Goal: Task Accomplishment & Management: Use online tool/utility

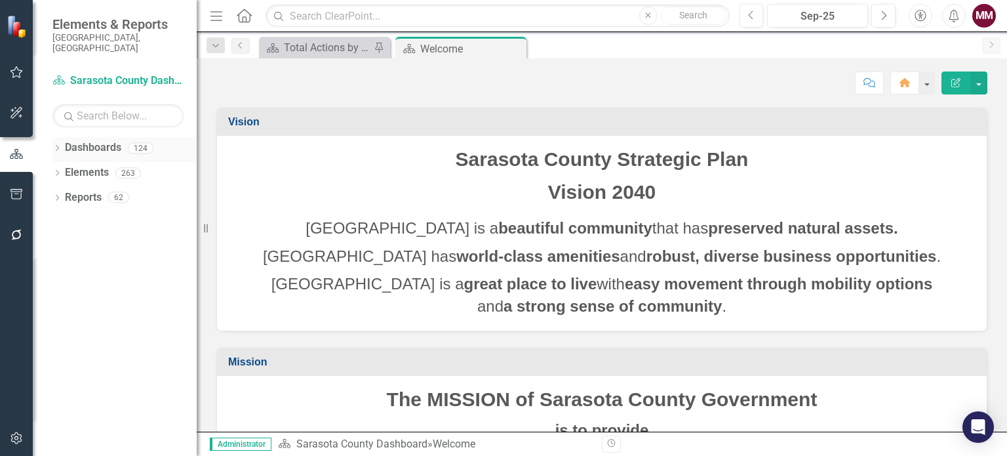
click at [54, 146] on icon "Dropdown" at bounding box center [56, 149] width 9 height 7
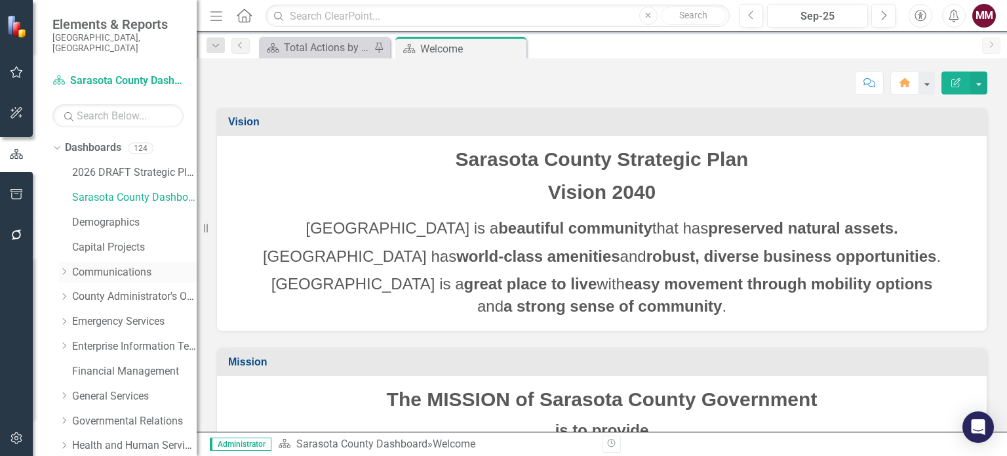
click at [114, 265] on link "Communications" at bounding box center [134, 272] width 125 height 15
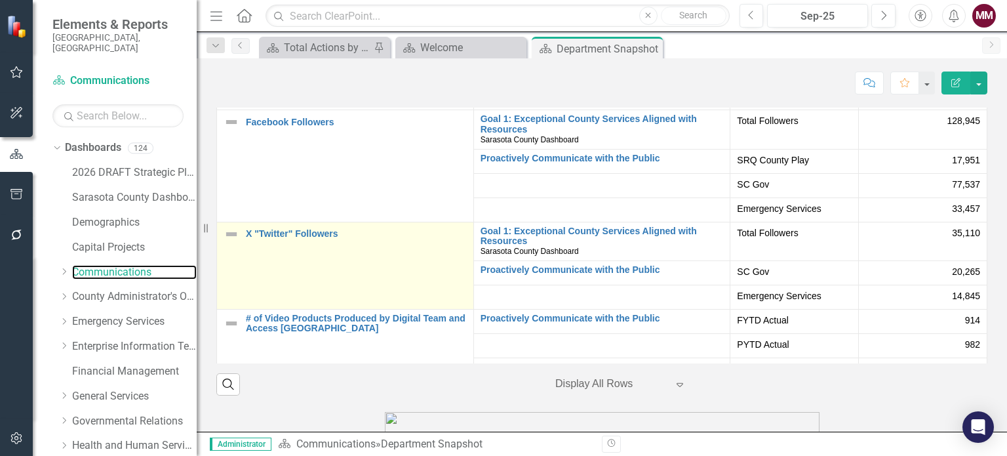
scroll to position [115, 0]
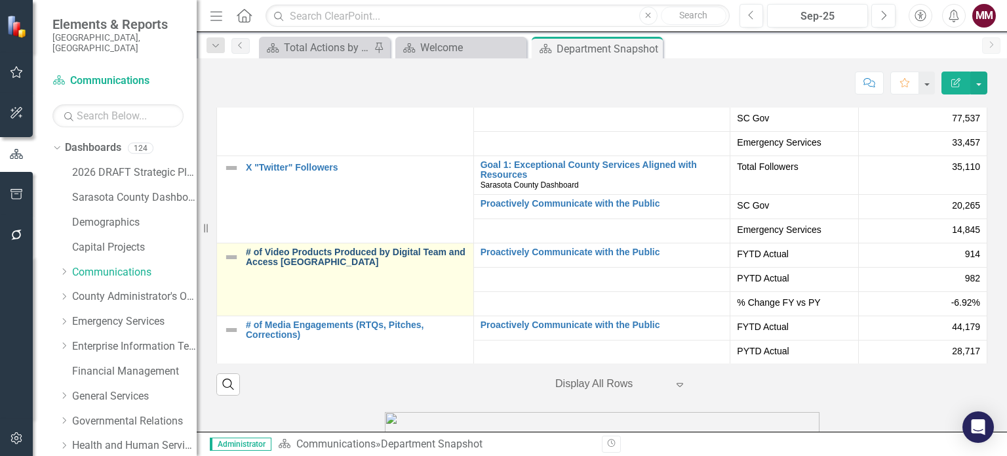
click at [324, 257] on link "# of Video Products Produced by Digital Team and Access [GEOGRAPHIC_DATA]" at bounding box center [356, 257] width 221 height 20
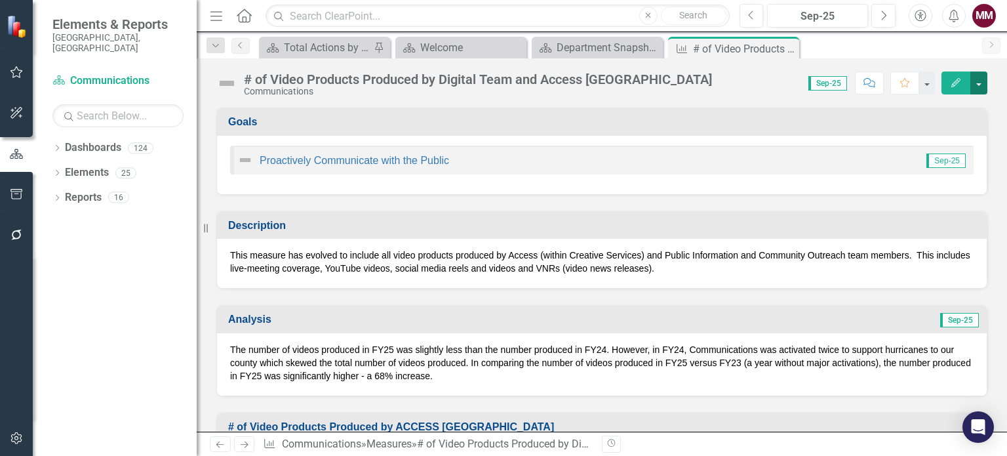
click at [976, 88] on button "button" at bounding box center [978, 82] width 17 height 23
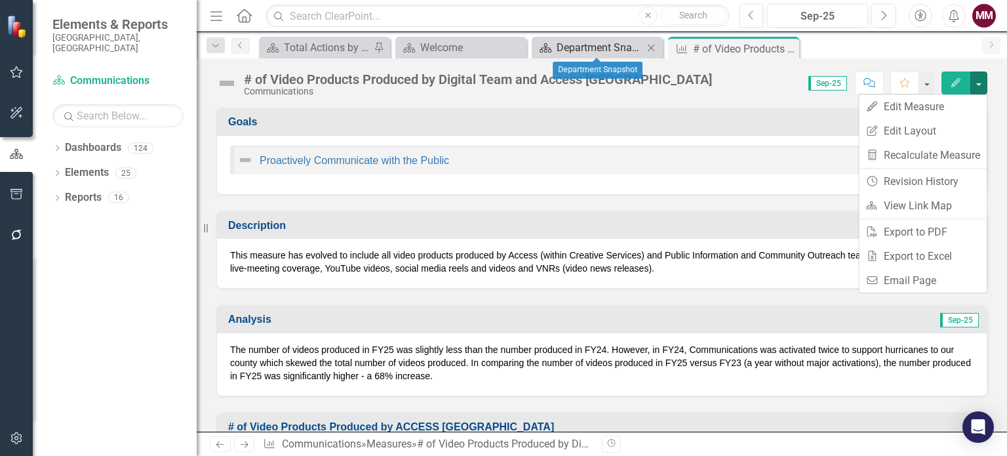
click at [587, 45] on div "Department Snapshot" at bounding box center [600, 47] width 87 height 16
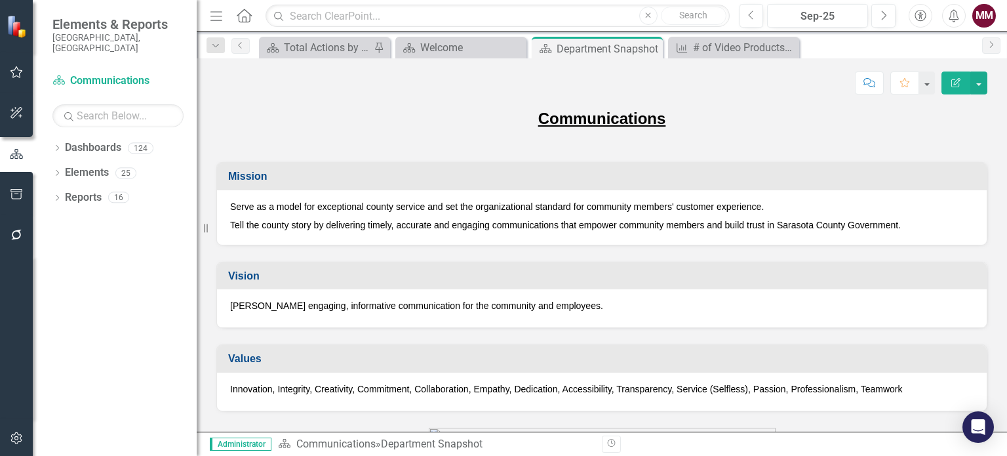
click at [987, 255] on div "Vision [PERSON_NAME] engaging, informative communication for the community and …" at bounding box center [602, 286] width 791 height 83
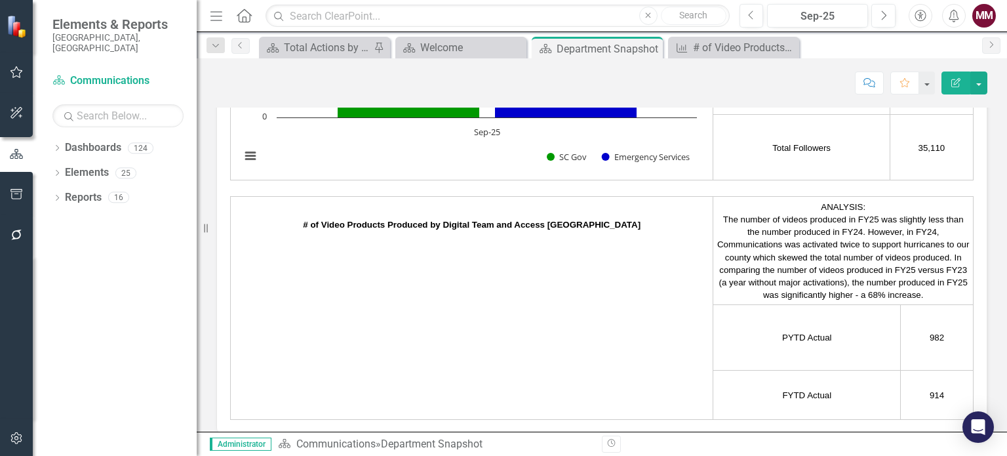
scroll to position [2255, 0]
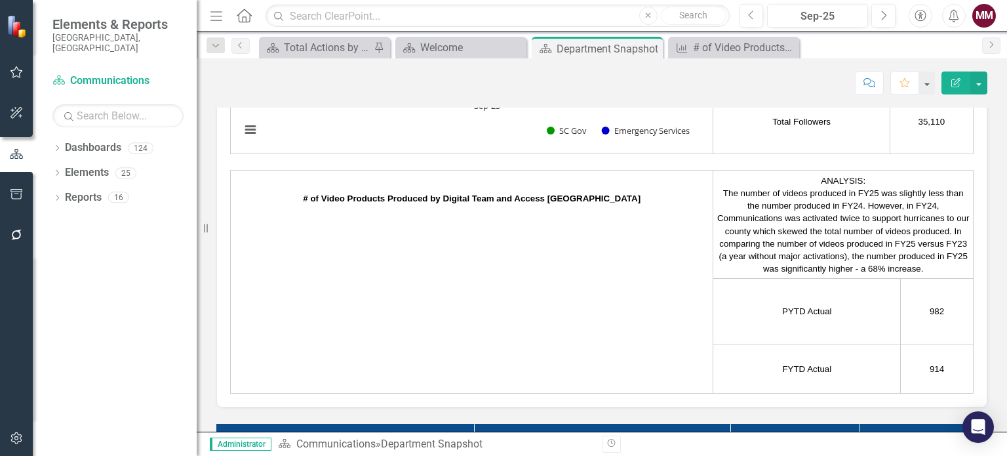
click at [661, 357] on div at bounding box center [471, 288] width 475 height 167
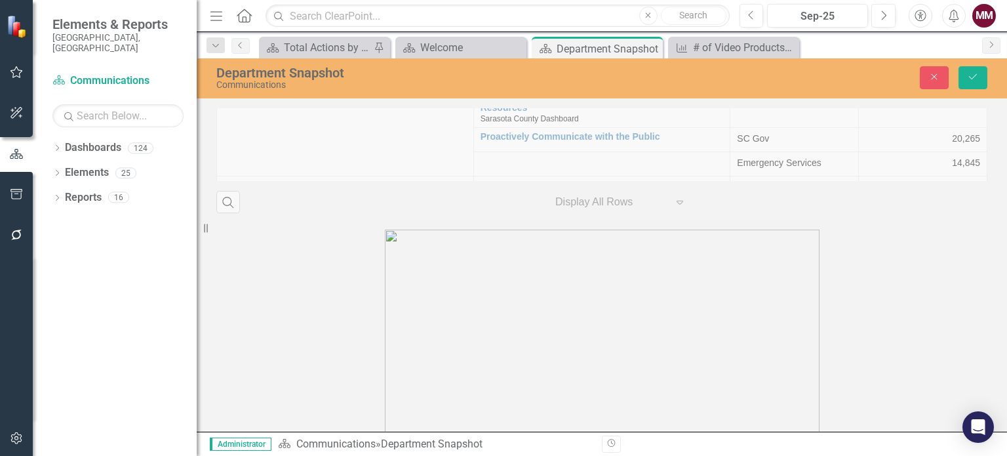
scroll to position [2259, 0]
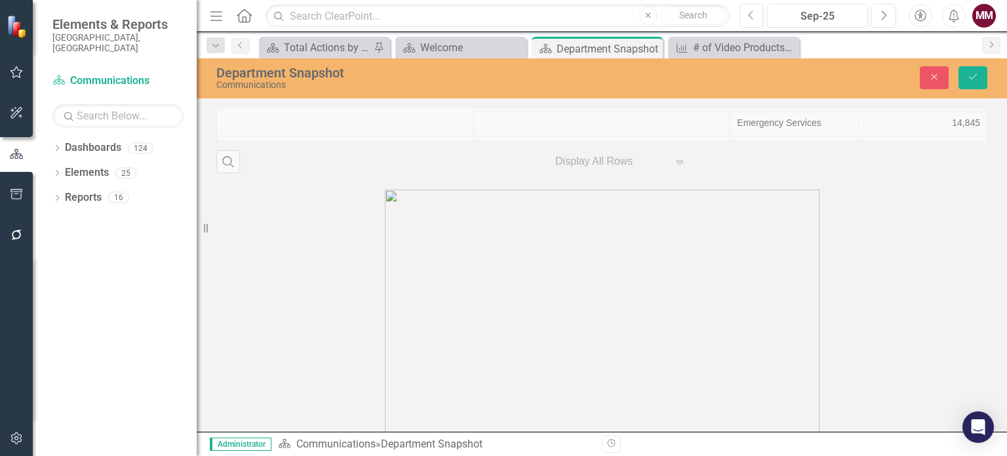
type textarea "<lor ipsum="dolor: 155%; ”sitam: conse”;"><ad> <elits doeiu="tempori: 44ut; lab…"
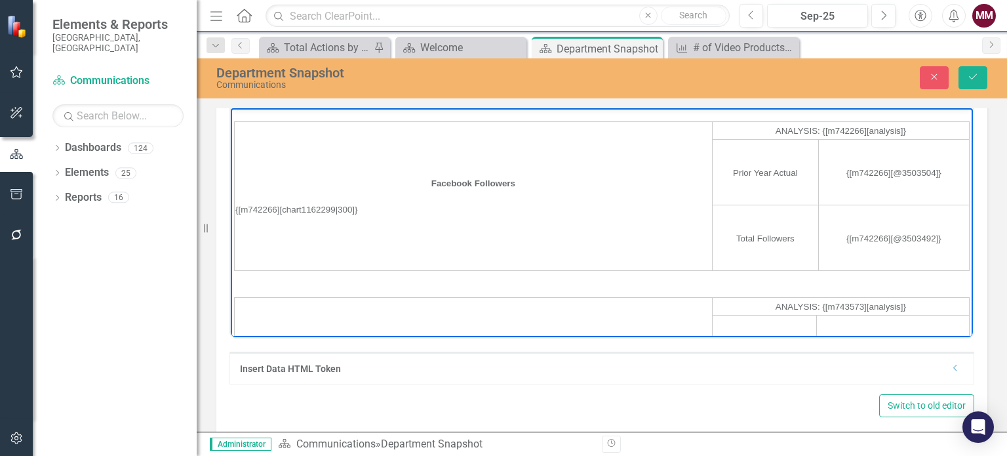
scroll to position [0, 0]
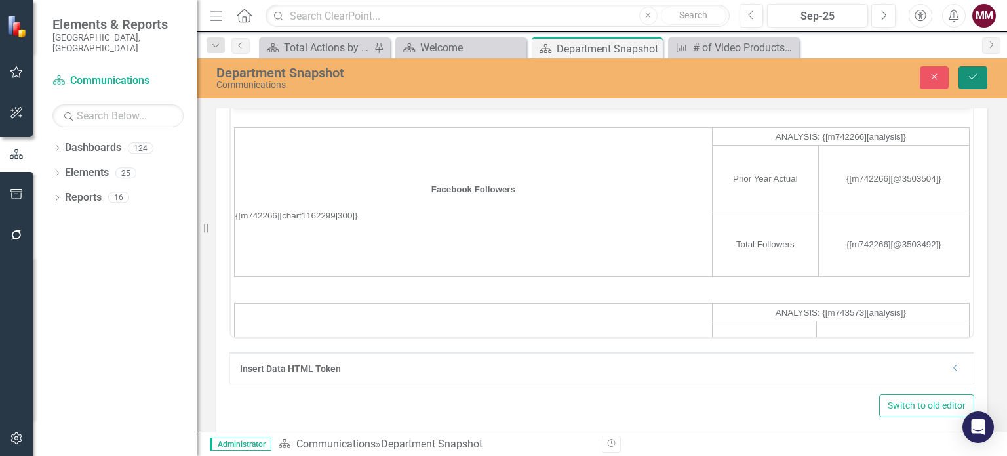
click at [973, 77] on icon "Save" at bounding box center [973, 76] width 12 height 9
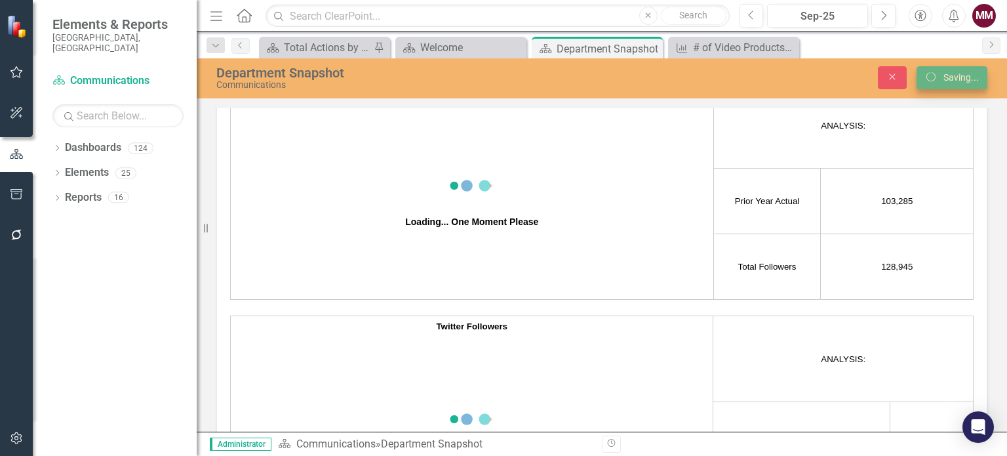
scroll to position [1874, 0]
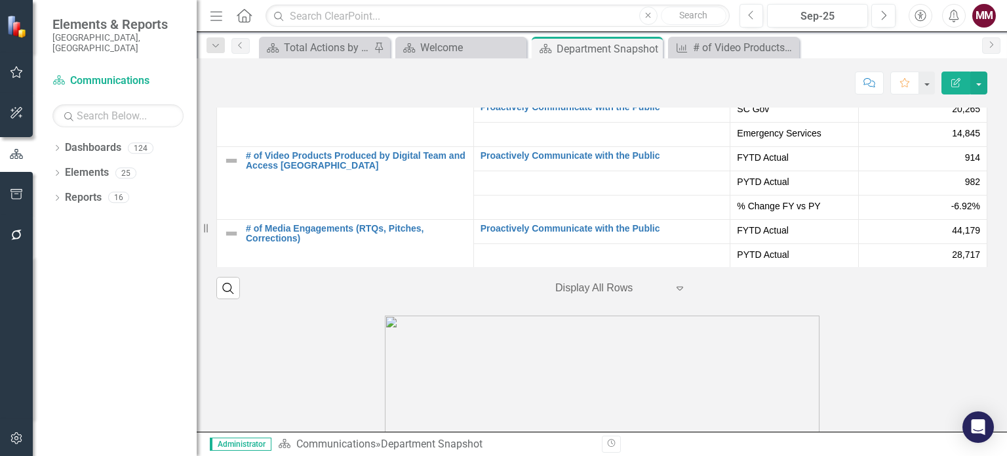
scroll to position [2688, 0]
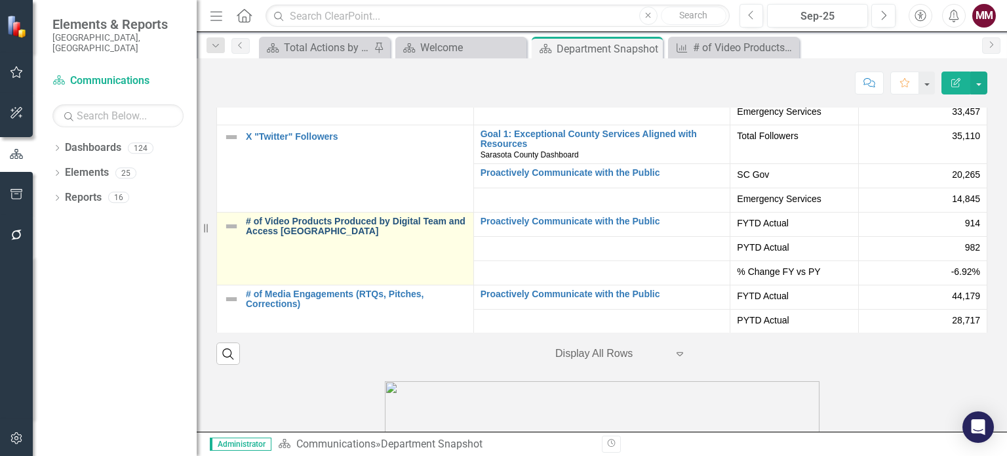
click at [377, 225] on link "# of Video Products Produced by Digital Team and Access [GEOGRAPHIC_DATA]" at bounding box center [356, 226] width 221 height 20
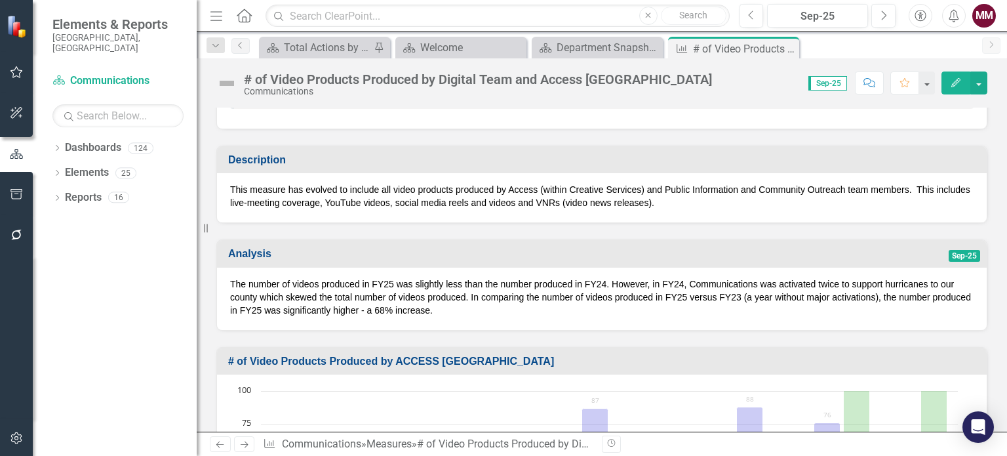
scroll to position [66, 0]
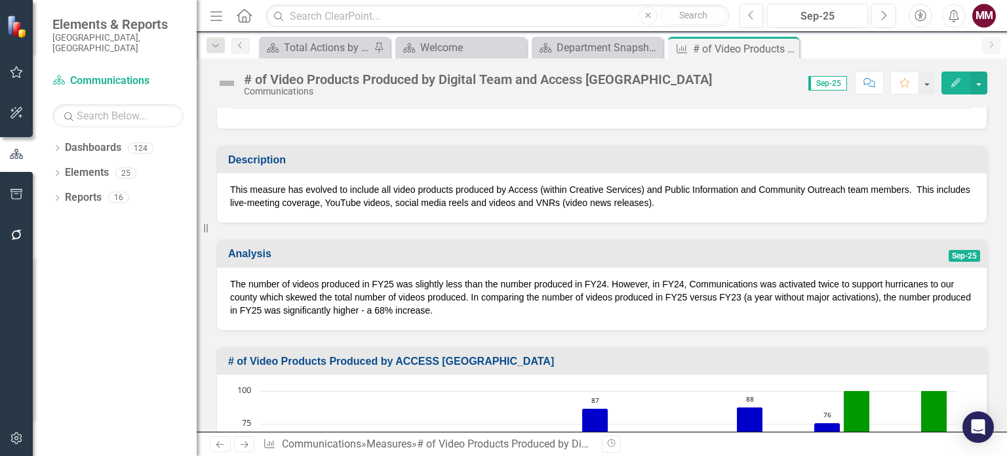
click at [231, 82] on img at bounding box center [226, 83] width 21 height 21
click at [229, 82] on img at bounding box center [226, 83] width 21 height 21
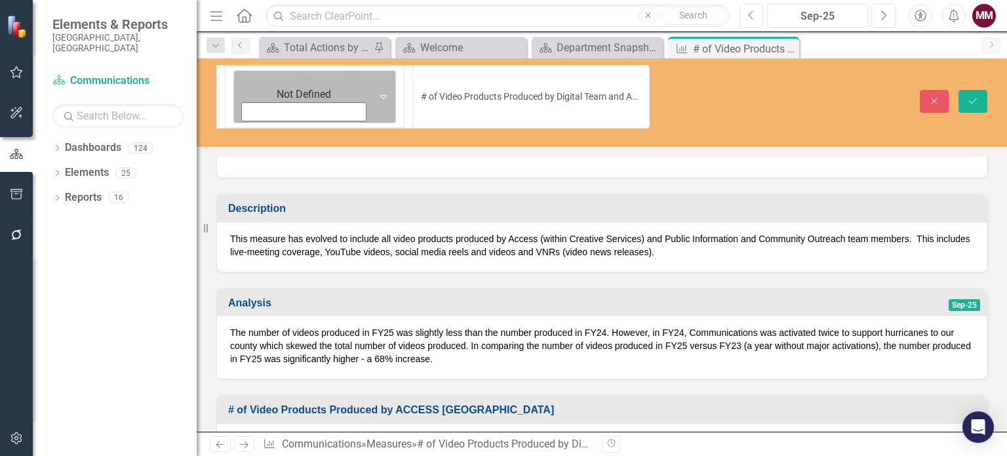
click at [298, 82] on img at bounding box center [304, 79] width 13 height 13
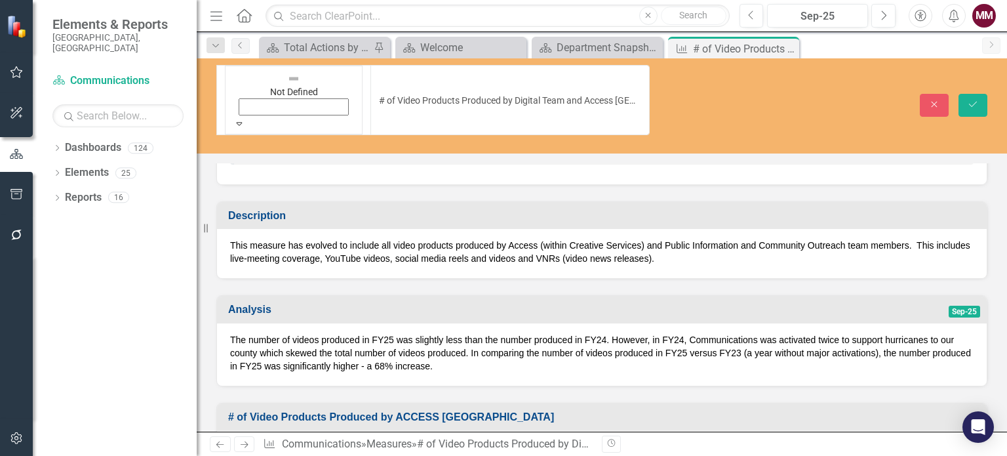
click at [976, 100] on icon "Save" at bounding box center [973, 104] width 12 height 9
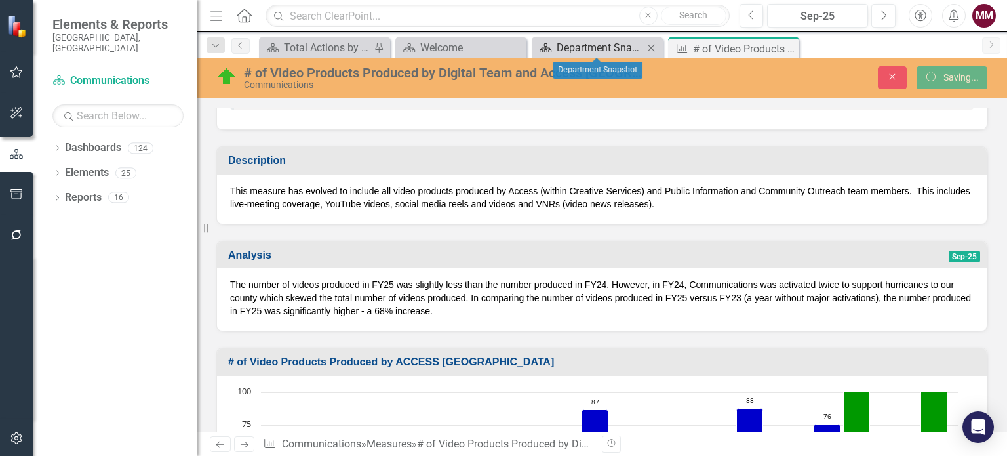
click at [573, 49] on div "Department Snapshot" at bounding box center [600, 47] width 87 height 16
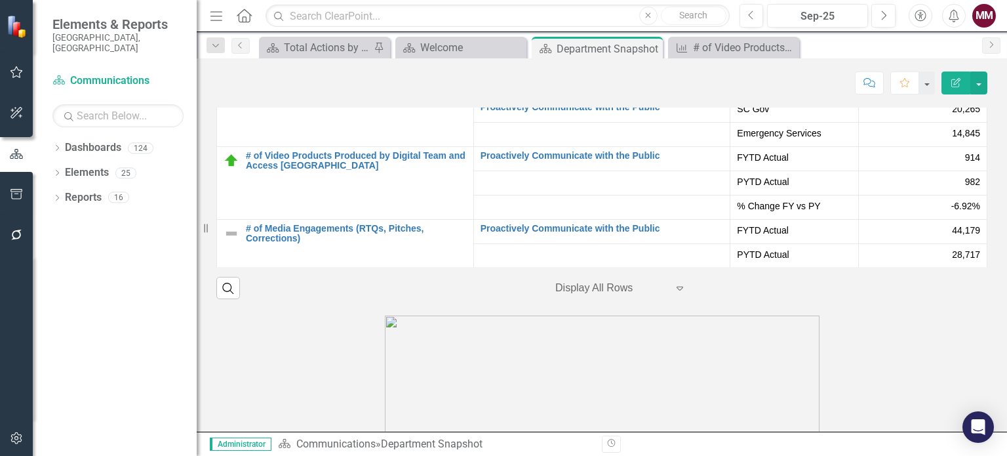
scroll to position [115, 0]
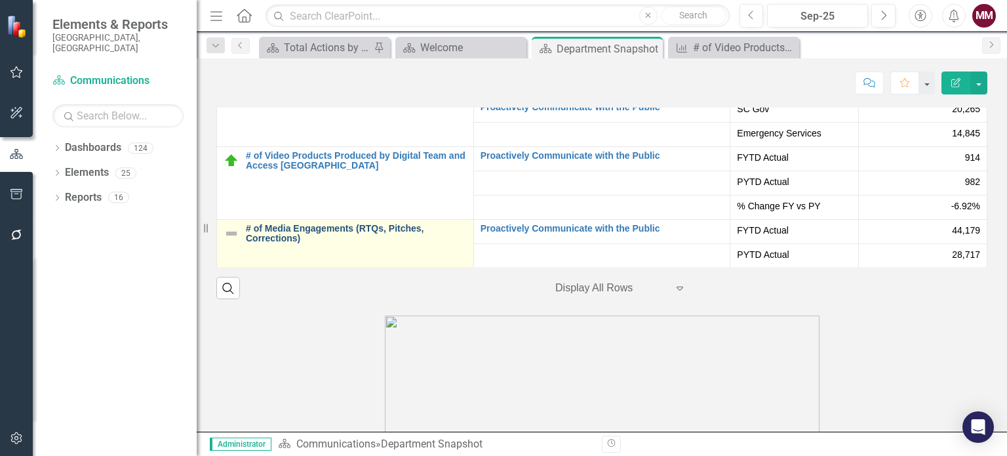
click at [319, 235] on link "# of Media Engagements (RTQs, Pitches, Corrections)" at bounding box center [356, 234] width 221 height 20
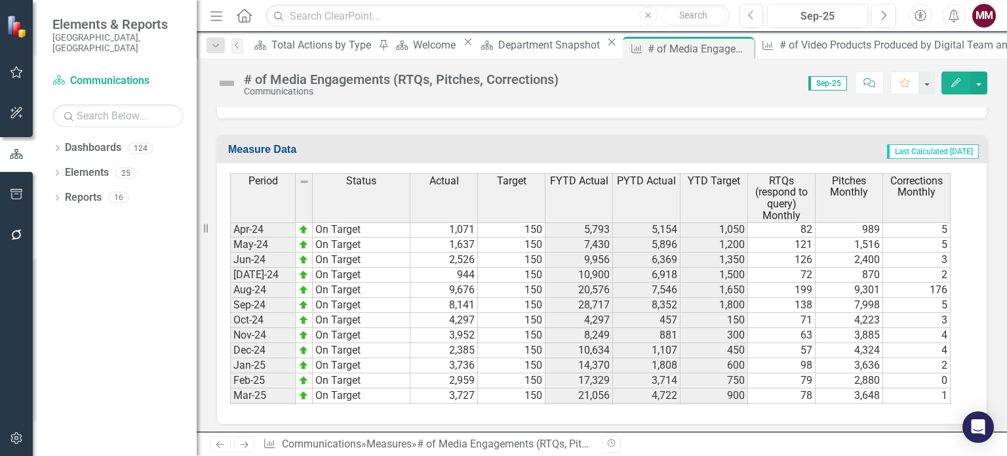
scroll to position [2035, 0]
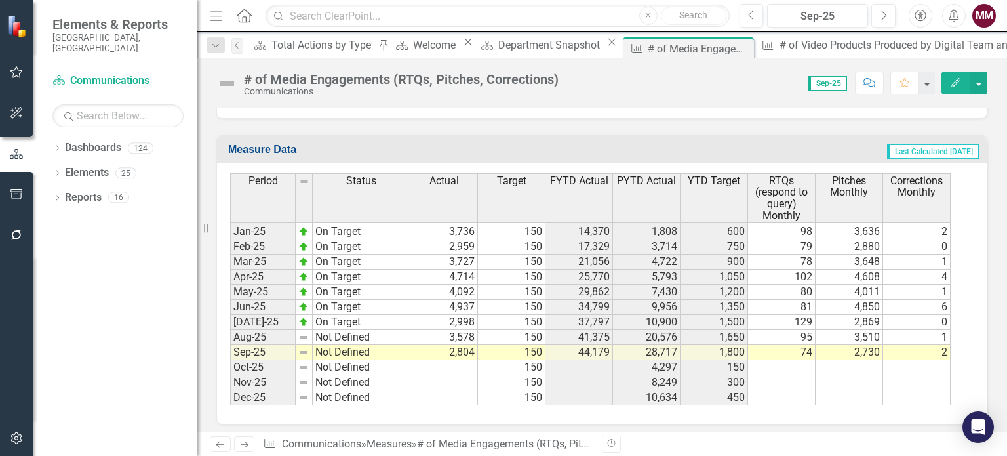
click at [372, 315] on tbody "Aug-23 On Target Sept-23 On Target Oct-23 On Target Nov-23 On Target Dec-23 On …" at bounding box center [320, 186] width 180 height 438
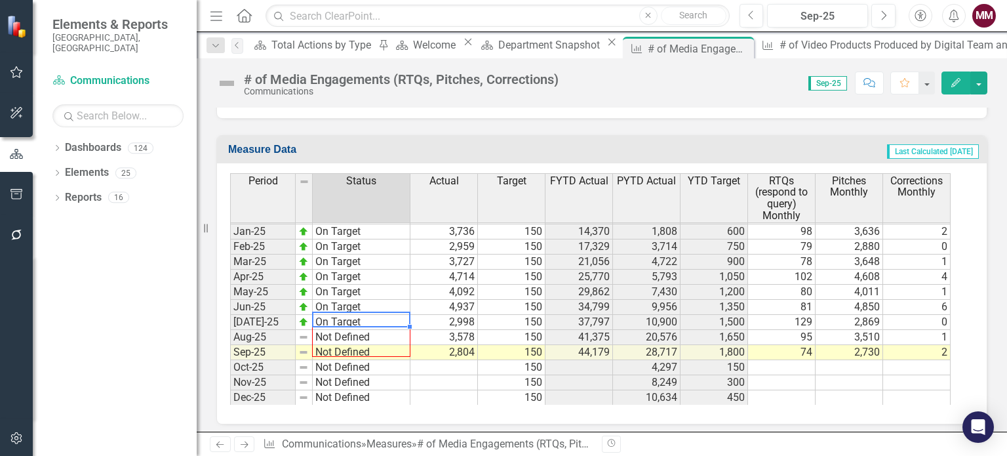
drag, startPoint x: 407, startPoint y: 319, endPoint x: 406, endPoint y: 341, distance: 21.6
click at [230, 341] on div "Period Status Dec-23 On Target Jan-24 On Target Feb-24 On Target Mar-24 On Targ…" at bounding box center [230, 191] width 0 height 427
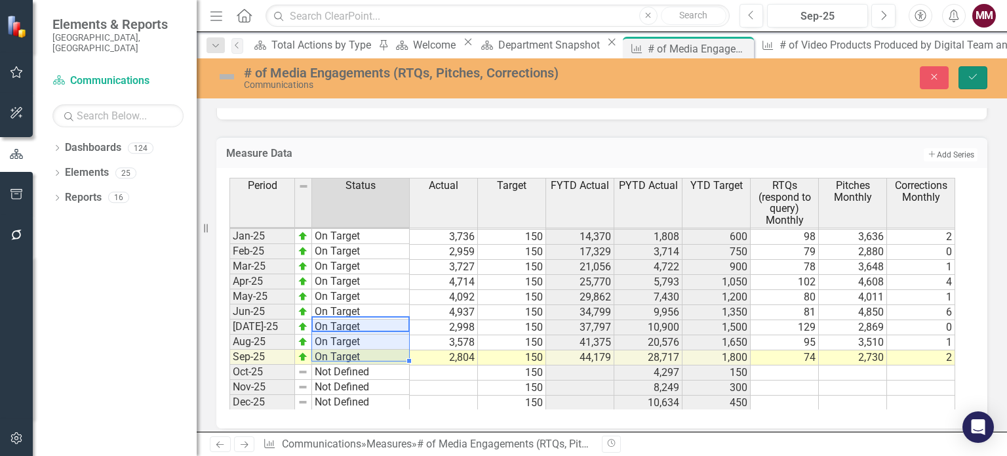
drag, startPoint x: 974, startPoint y: 75, endPoint x: 998, endPoint y: 78, distance: 23.7
click at [974, 77] on icon "Save" at bounding box center [973, 76] width 12 height 9
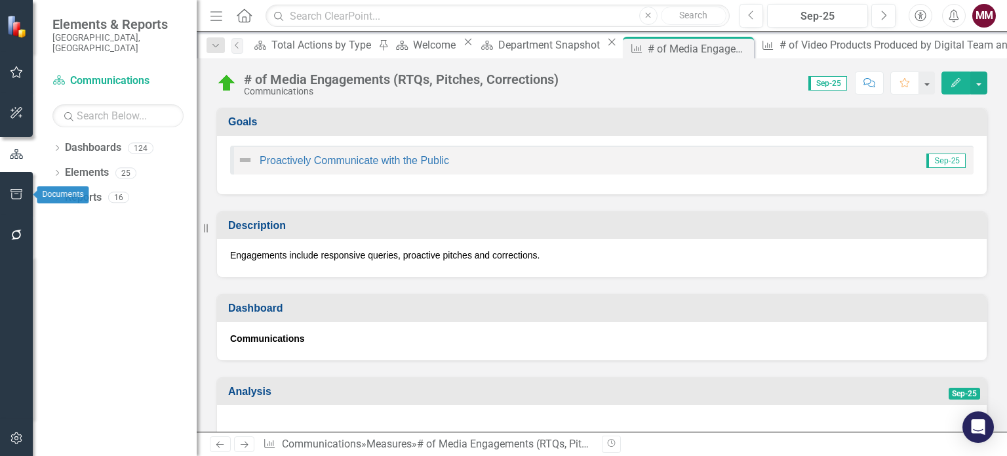
click at [23, 192] on icon "button" at bounding box center [17, 194] width 14 height 10
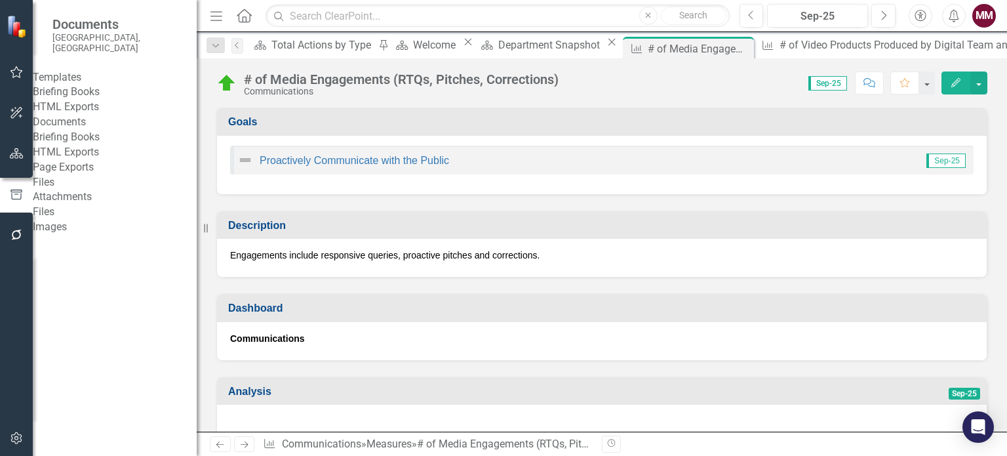
click at [92, 87] on link "Briefing Books" at bounding box center [115, 92] width 164 height 15
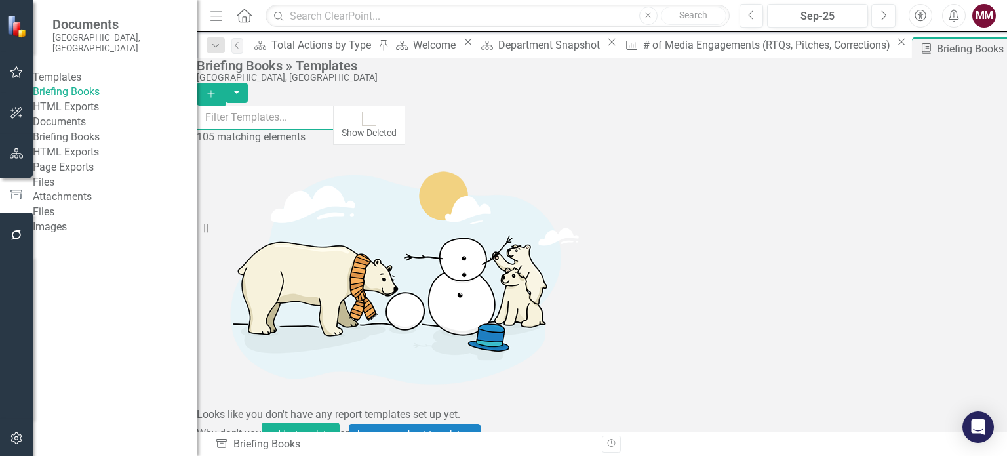
click at [320, 123] on input "text" at bounding box center [265, 118] width 137 height 24
type input "emer"
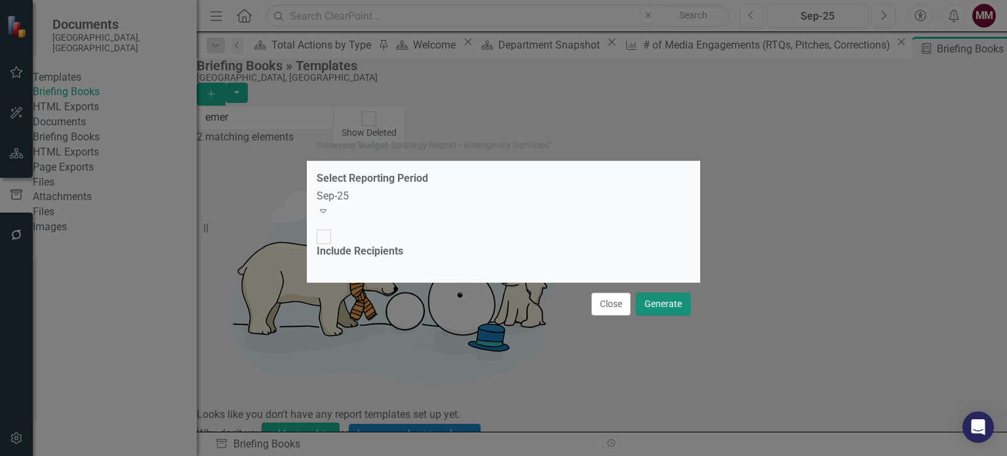
click at [652, 292] on button "Generate" at bounding box center [663, 303] width 54 height 23
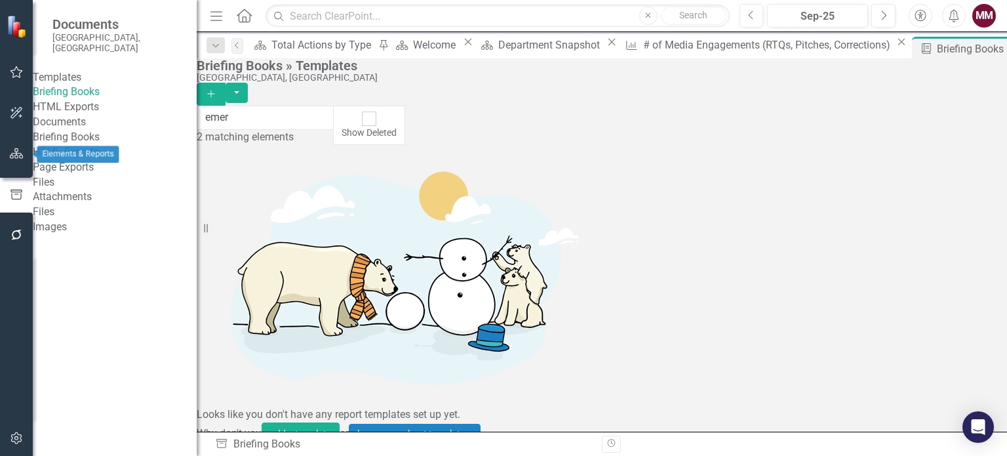
click at [12, 156] on icon "button" at bounding box center [17, 153] width 14 height 10
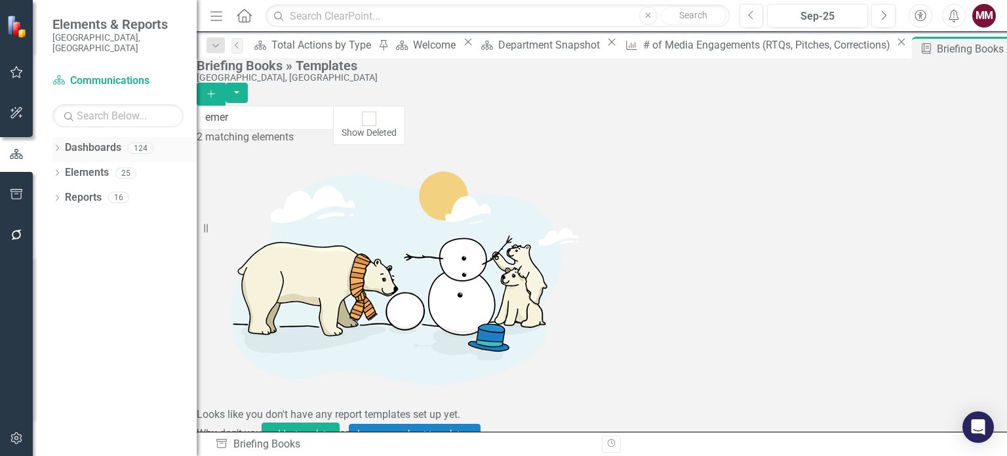
click at [54, 146] on icon "Dropdown" at bounding box center [56, 149] width 9 height 7
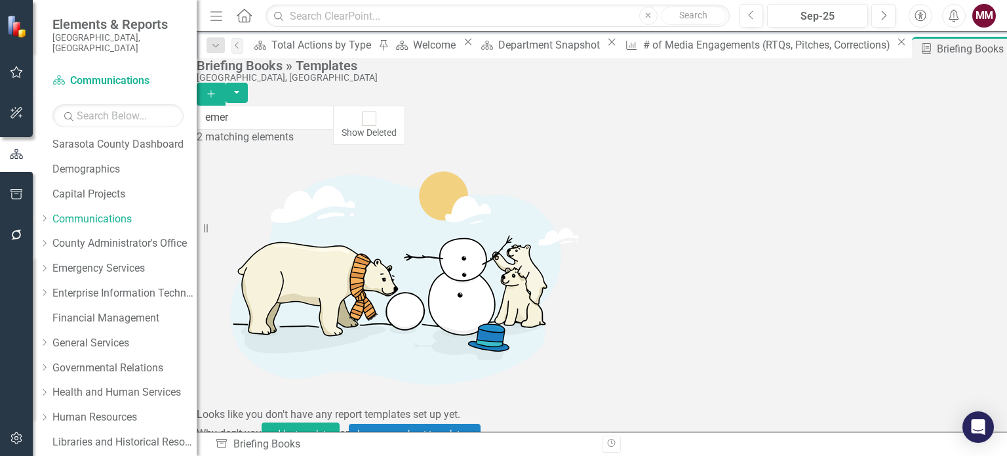
scroll to position [262, 0]
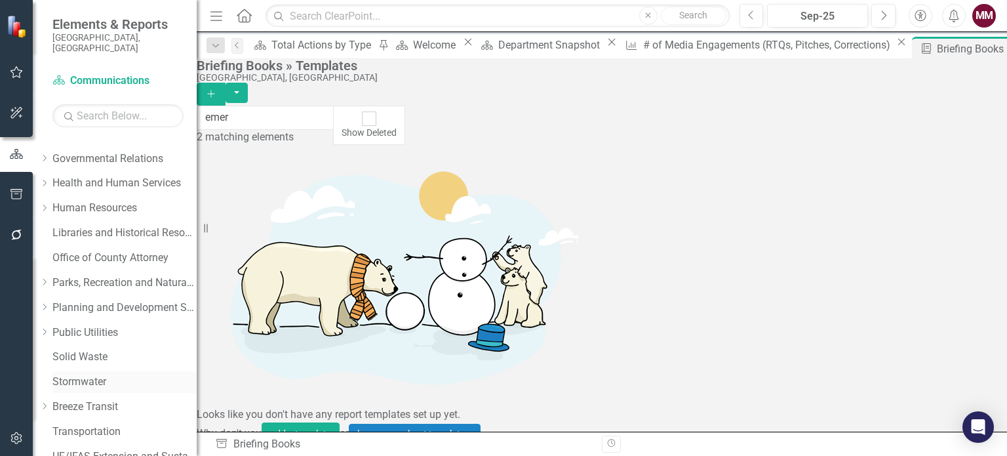
click at [109, 374] on link "Stormwater" at bounding box center [124, 381] width 144 height 15
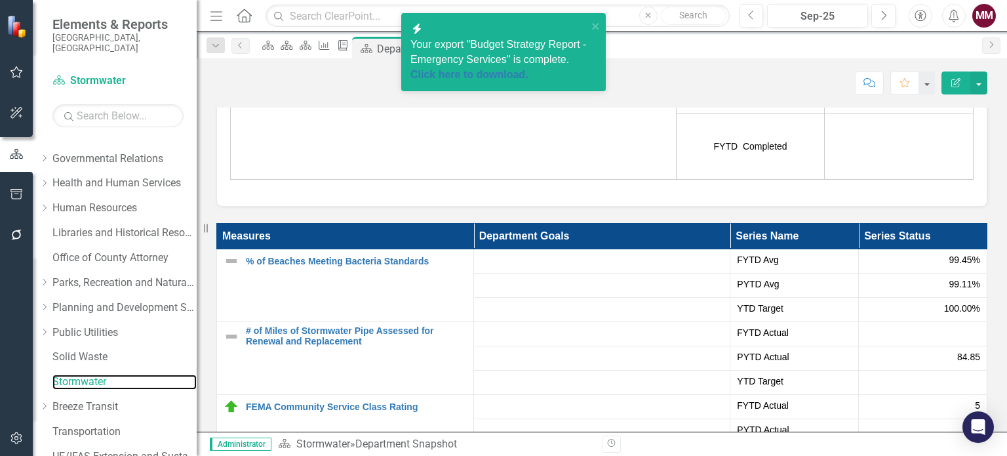
scroll to position [1762, 0]
